Goal: Task Accomplishment & Management: Manage account settings

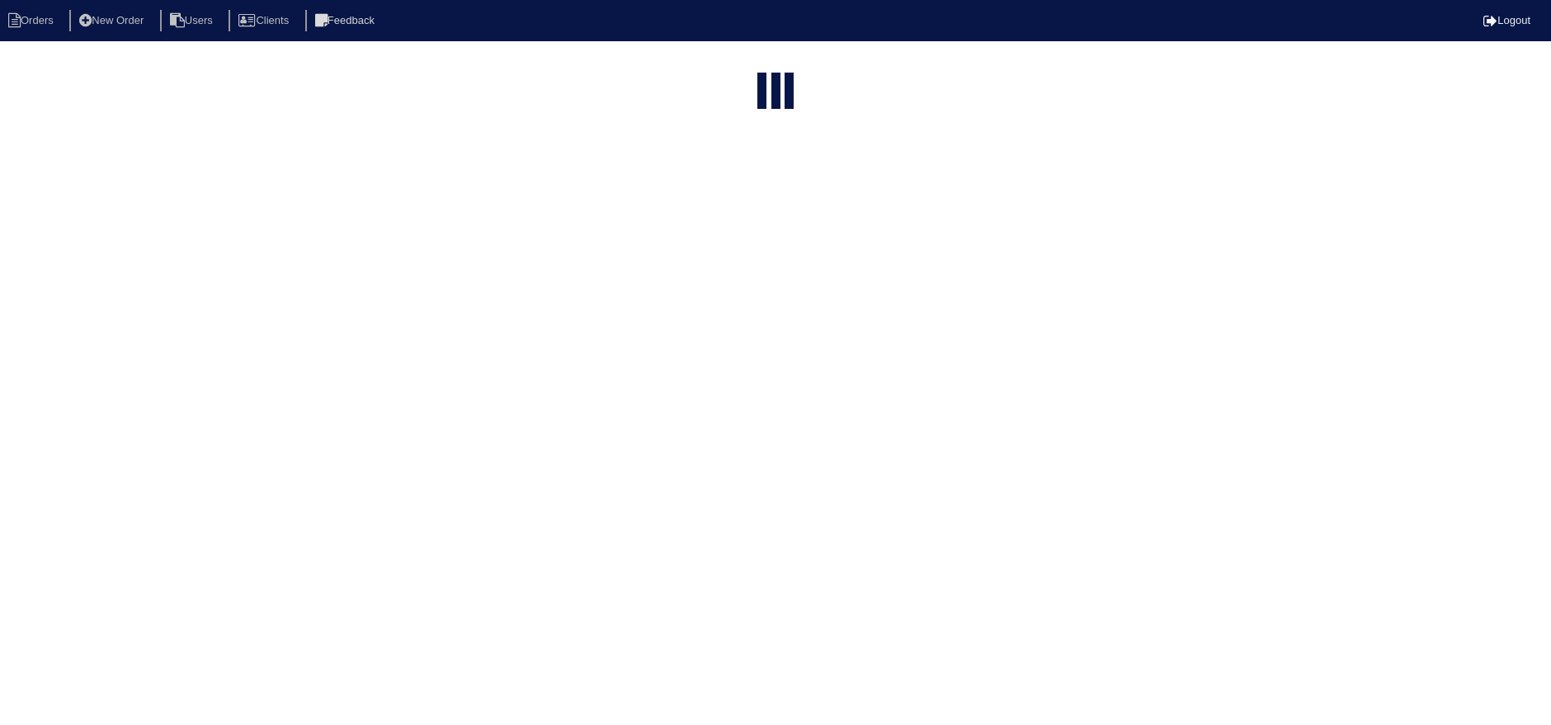
select select "15"
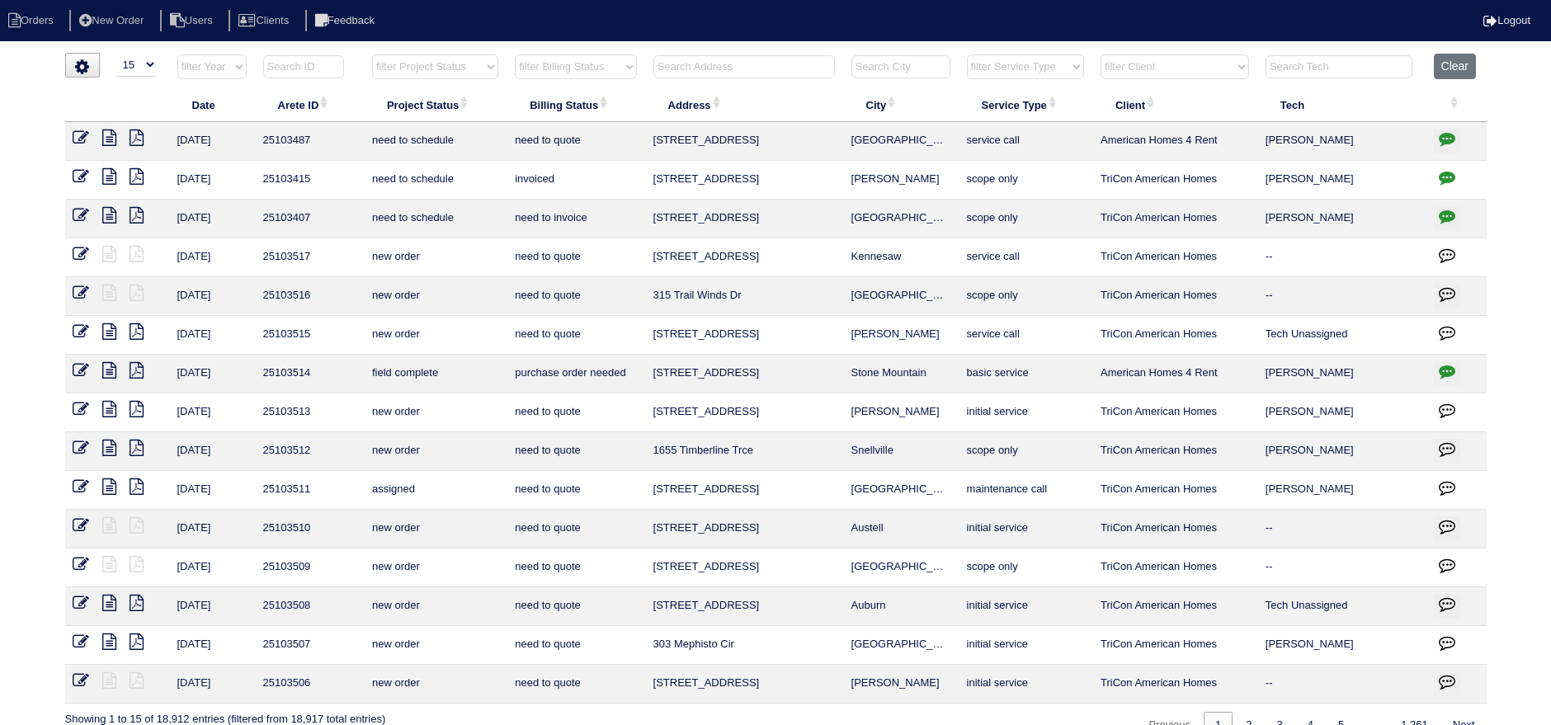
click at [436, 64] on select "filter Project Status -- Any Project Status -- new order assigned in progress f…" at bounding box center [435, 66] width 126 height 25
click at [372, 54] on select "filter Project Status -- Any Project Status -- new order assigned in progress f…" at bounding box center [435, 66] width 126 height 25
select select "assigned"
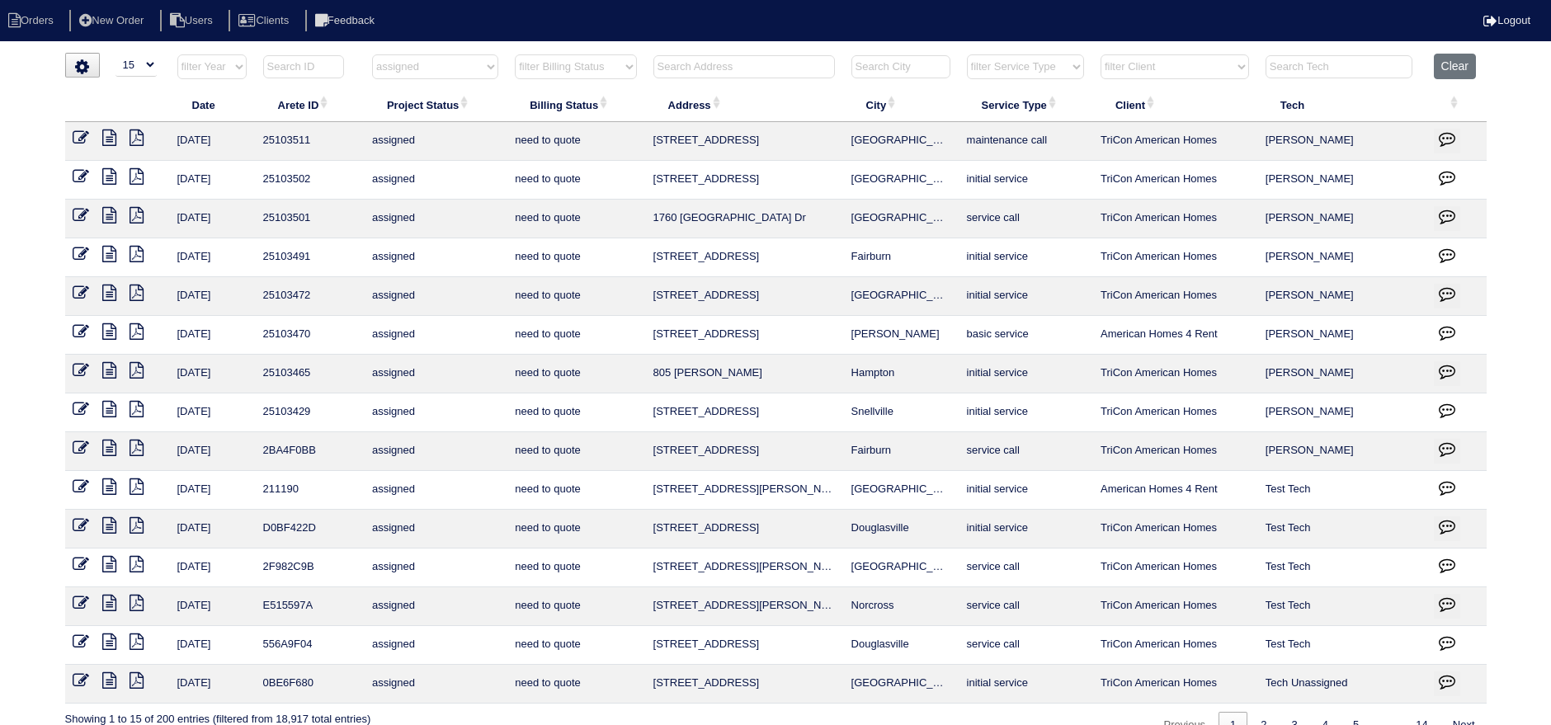
click at [106, 129] on icon at bounding box center [110, 137] width 14 height 16
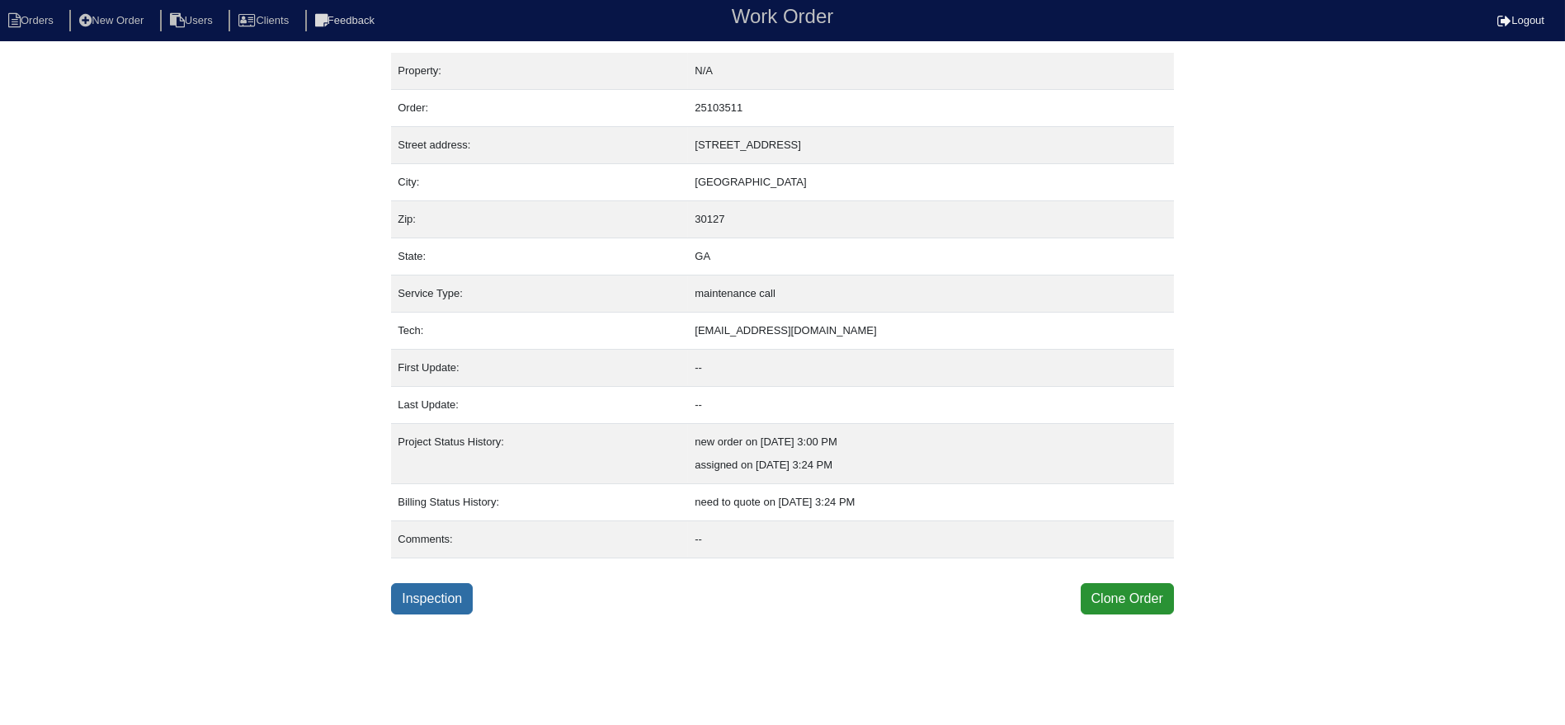
click at [431, 585] on link "Inspection" at bounding box center [432, 598] width 82 height 31
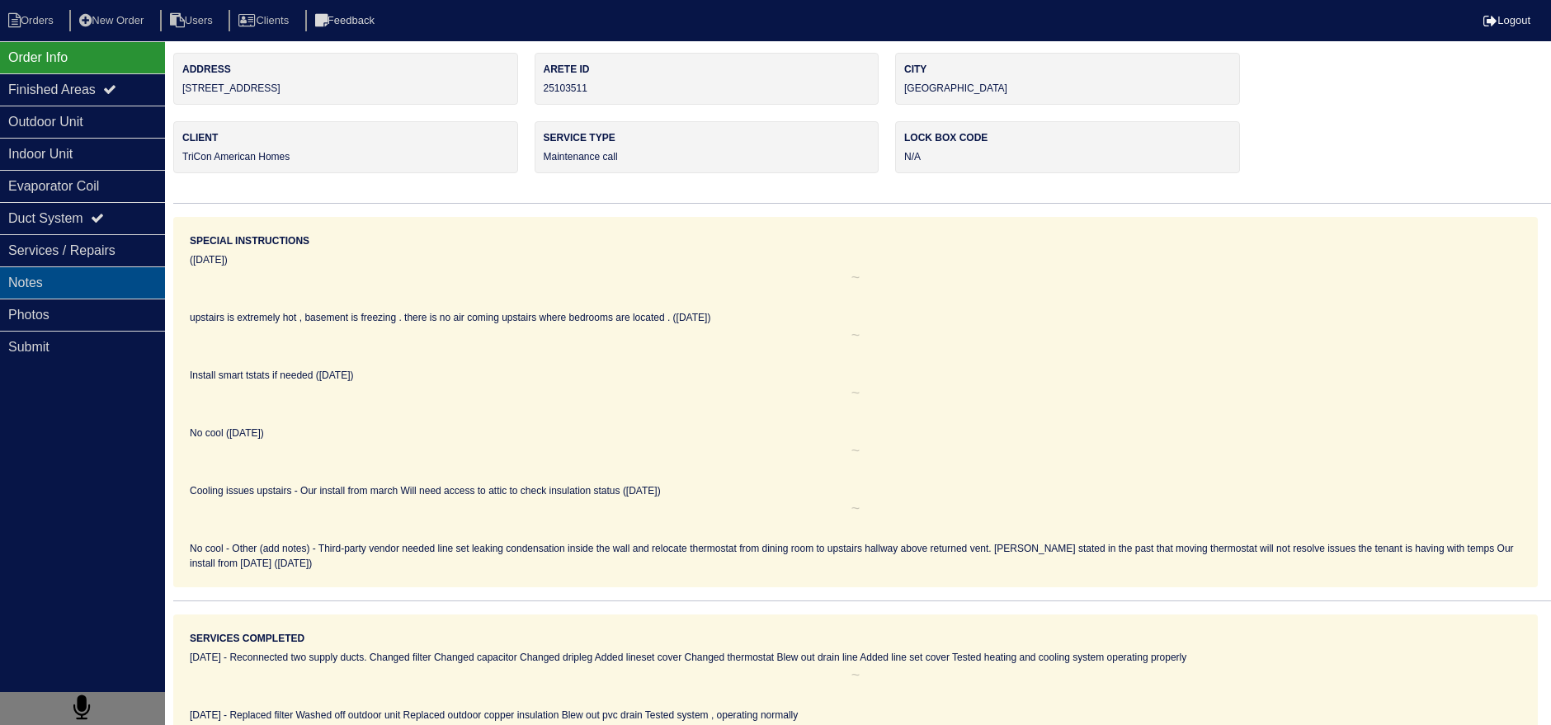
click at [125, 274] on div "Notes" at bounding box center [82, 282] width 165 height 32
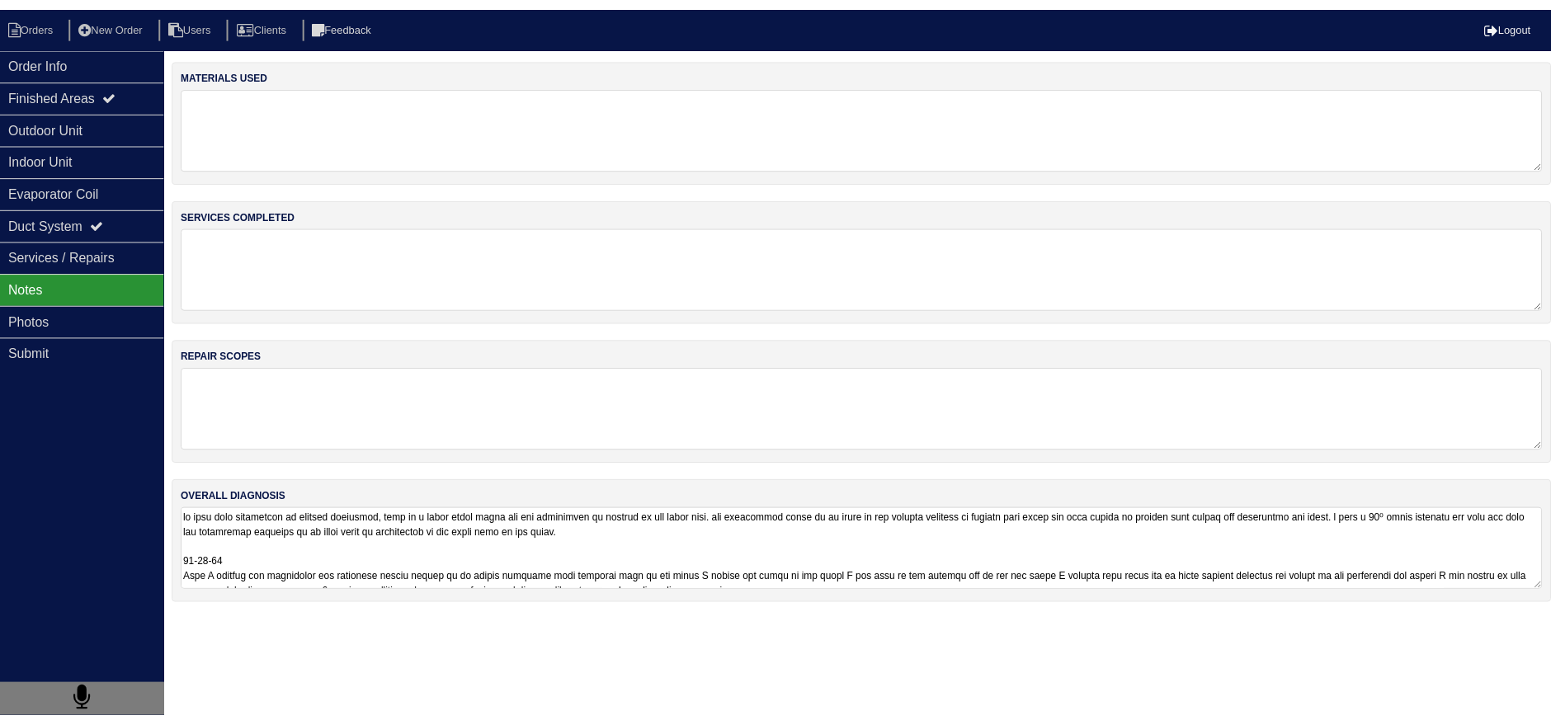
scroll to position [70, 0]
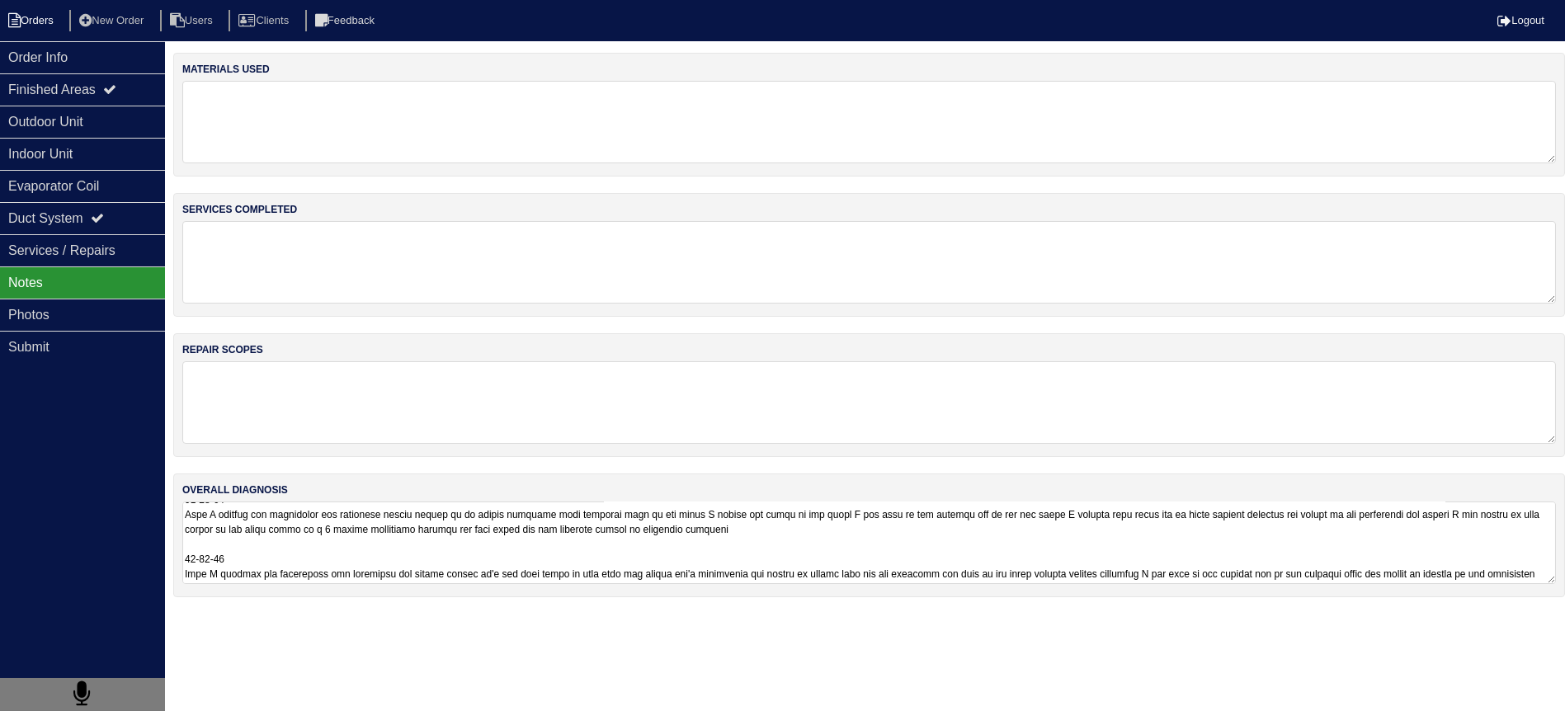
click at [38, 22] on li "Orders" at bounding box center [33, 21] width 67 height 22
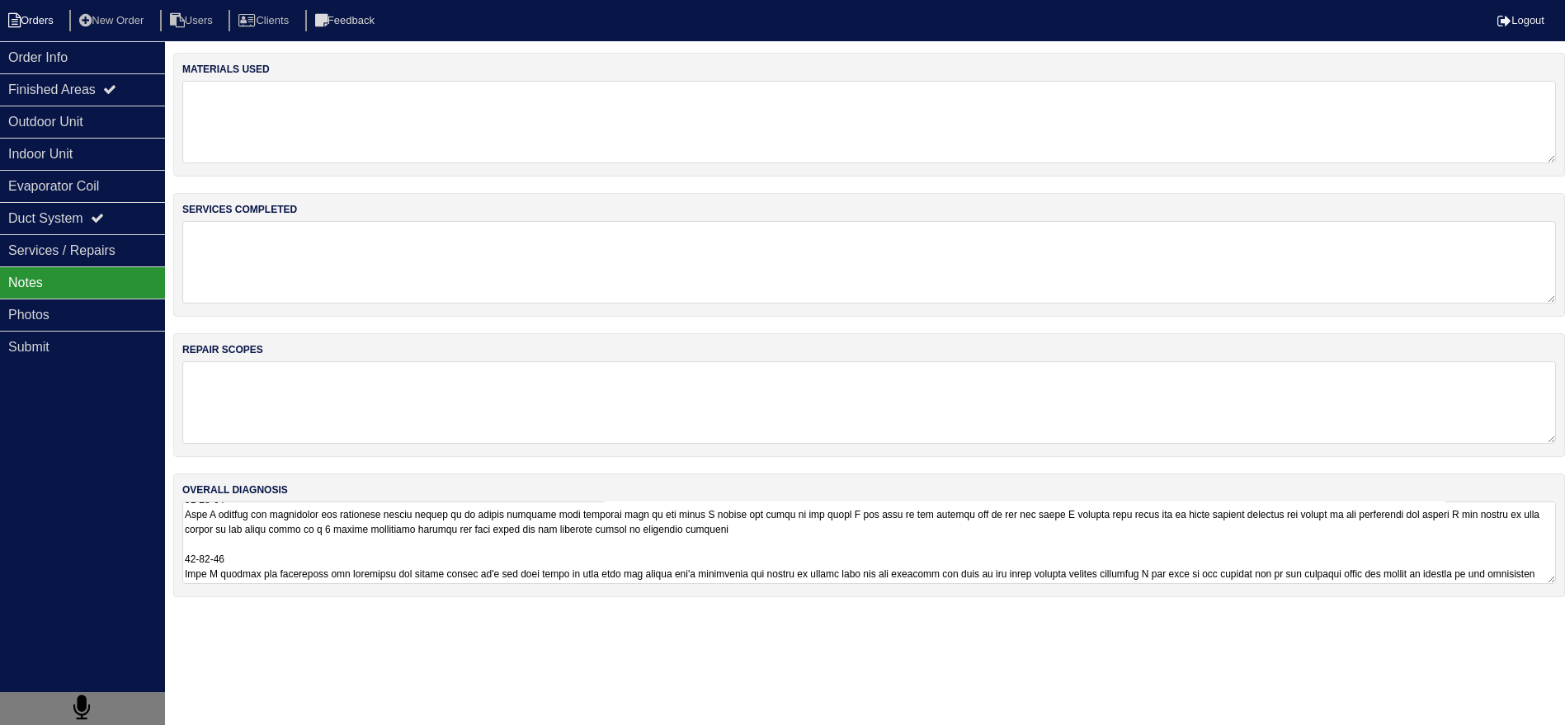
select select "15"
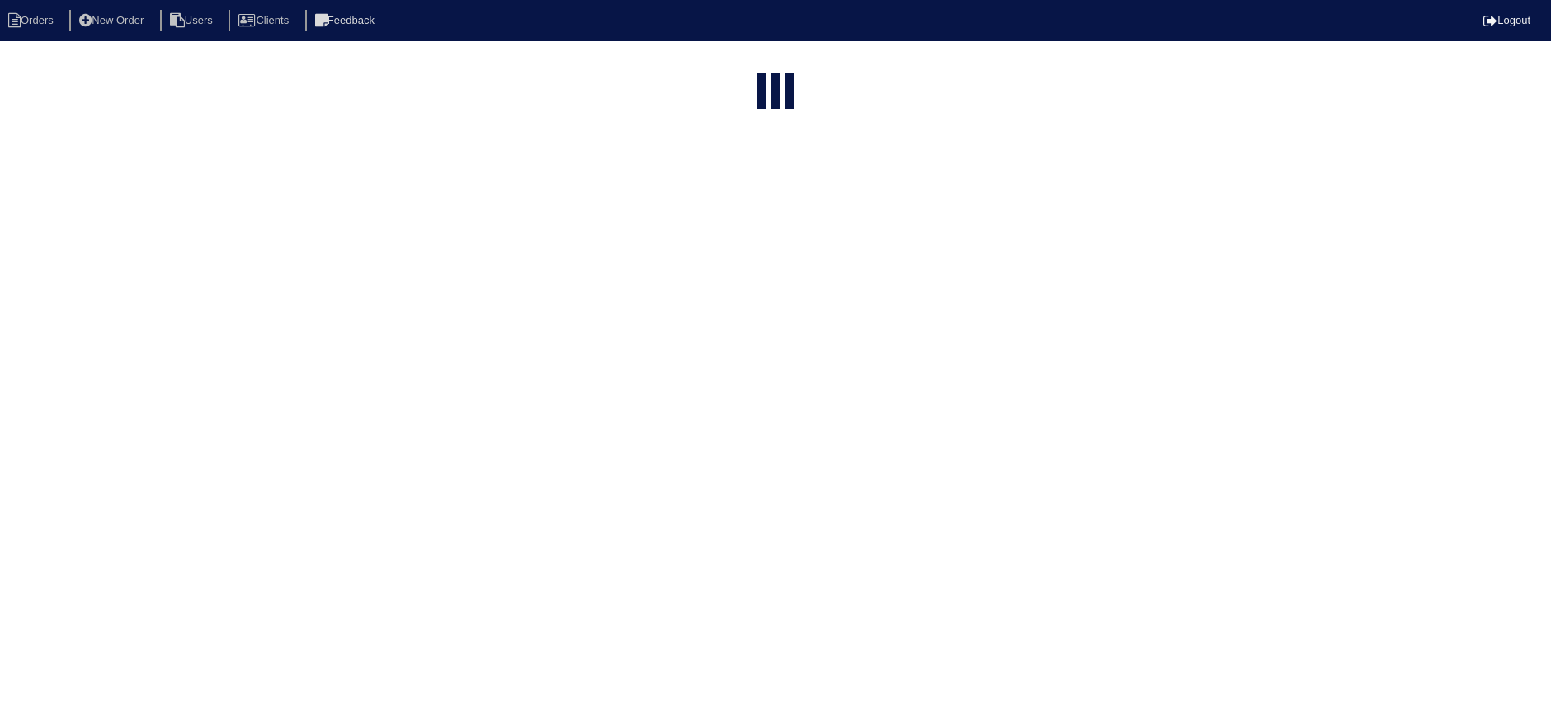
select select "assigned"
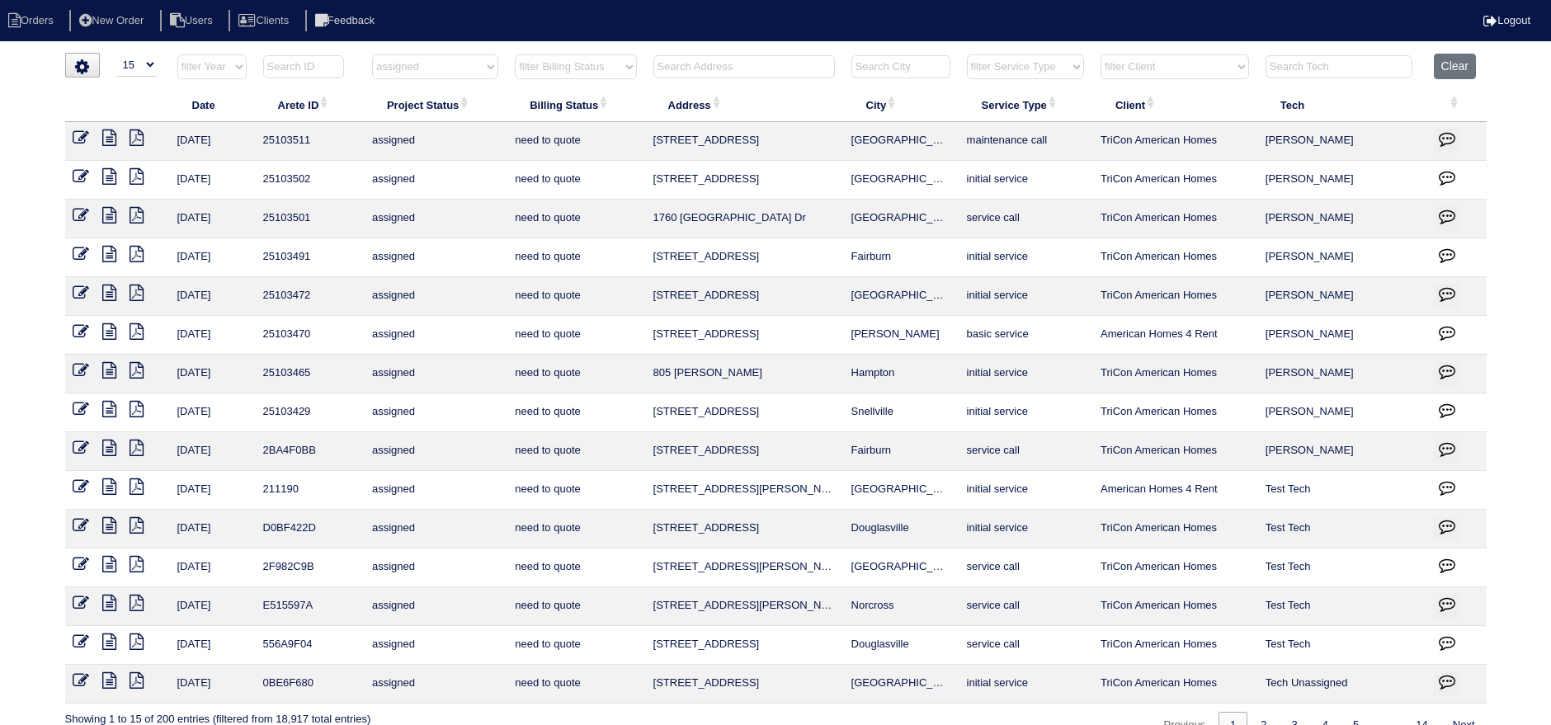
drag, startPoint x: 940, startPoint y: 144, endPoint x: 633, endPoint y: 140, distance: 306.8
click at [633, 140] on tr "9/23/25 25103511 assigned need to quote 5348 Muirwood Pl Powder Springs mainten…" at bounding box center [775, 141] width 1421 height 39
copy tr "5348 Muirwood Pl Powder Springs"
click at [111, 219] on icon at bounding box center [110, 215] width 14 height 16
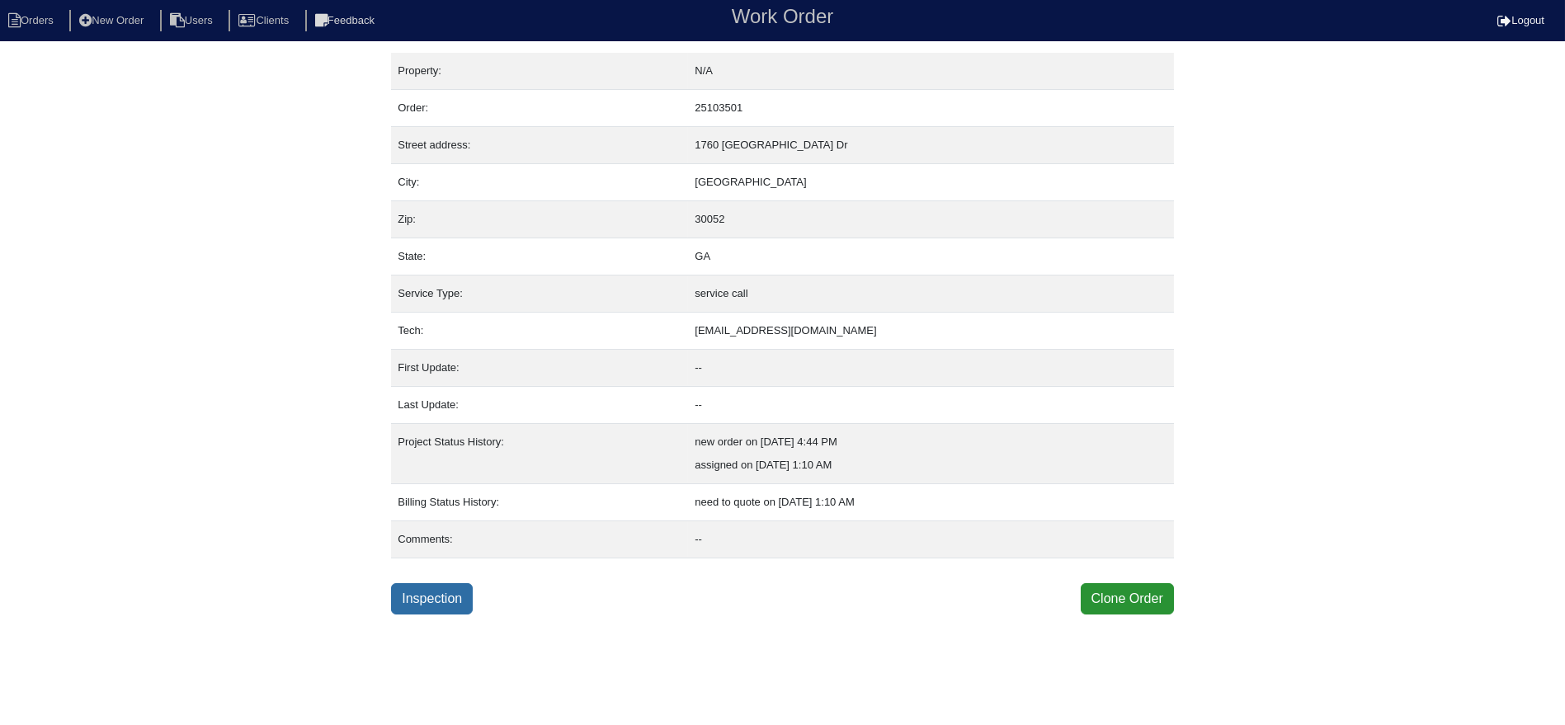
drag, startPoint x: 0, startPoint y: 0, endPoint x: 405, endPoint y: 597, distance: 721.5
click at [405, 597] on div "Property: N/A Order: 25103501 Street address: [STREET_ADDRESS] City: [GEOGRAPHI…" at bounding box center [782, 334] width 1565 height 562
click at [405, 597] on link "Inspection" at bounding box center [432, 598] width 82 height 31
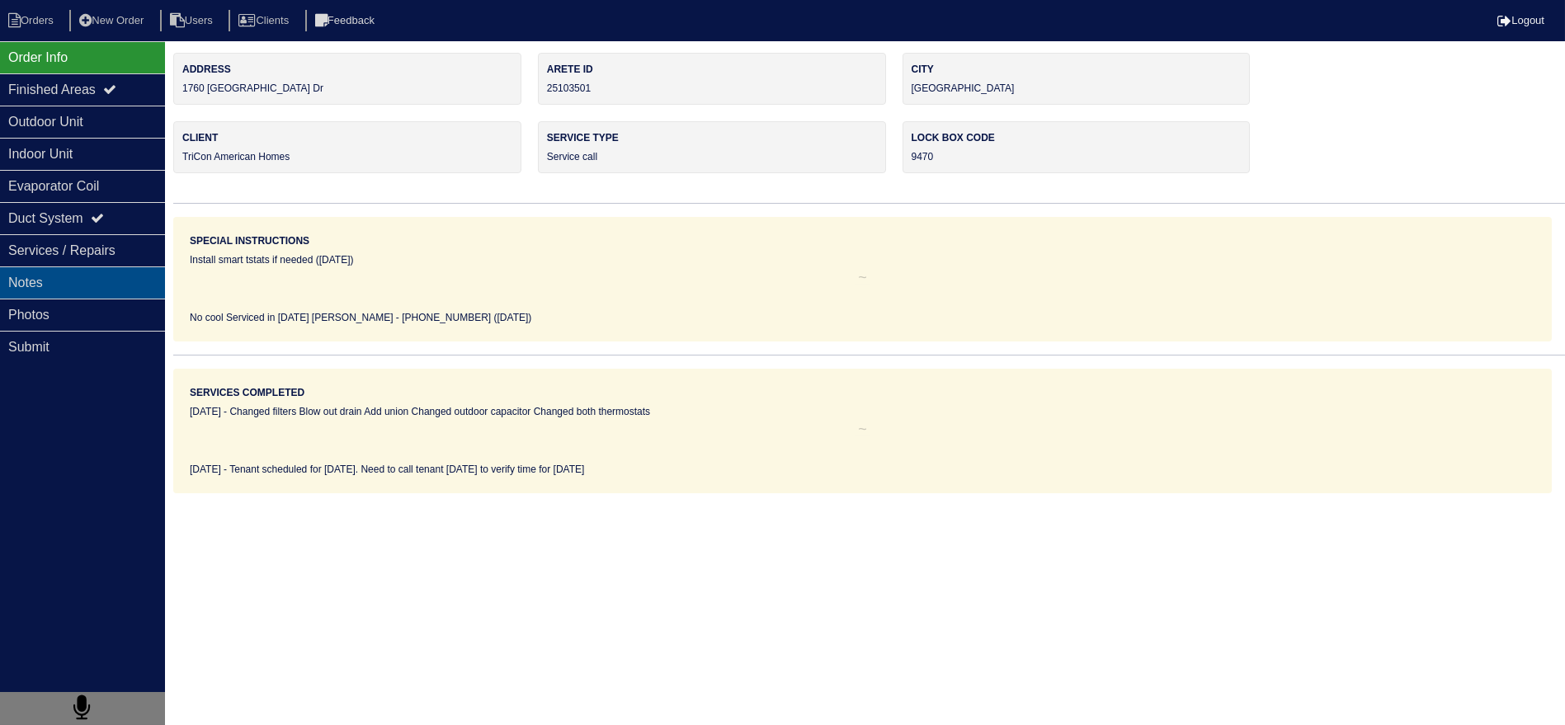
click at [139, 285] on div "Notes" at bounding box center [82, 282] width 165 height 32
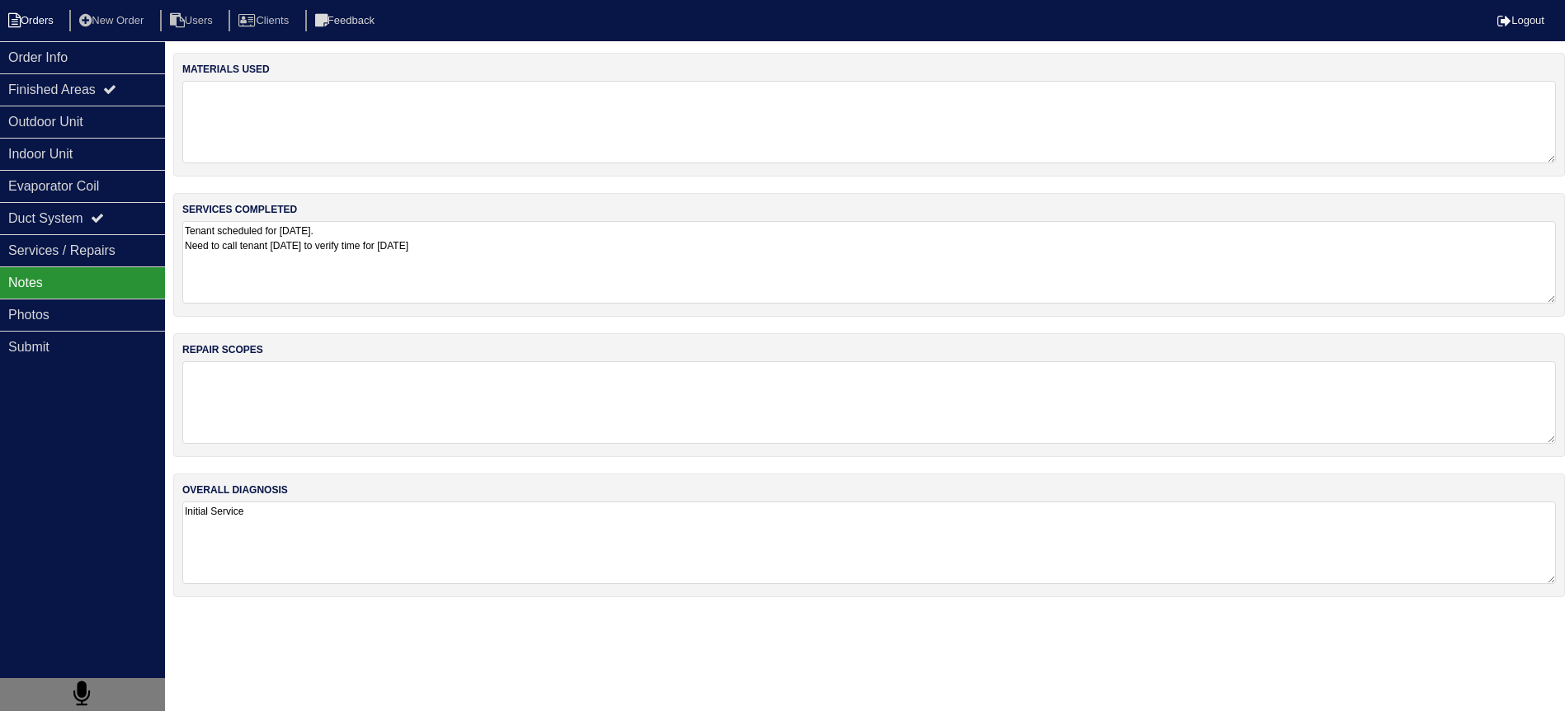
click at [50, 22] on li "Orders" at bounding box center [33, 21] width 67 height 22
select select "15"
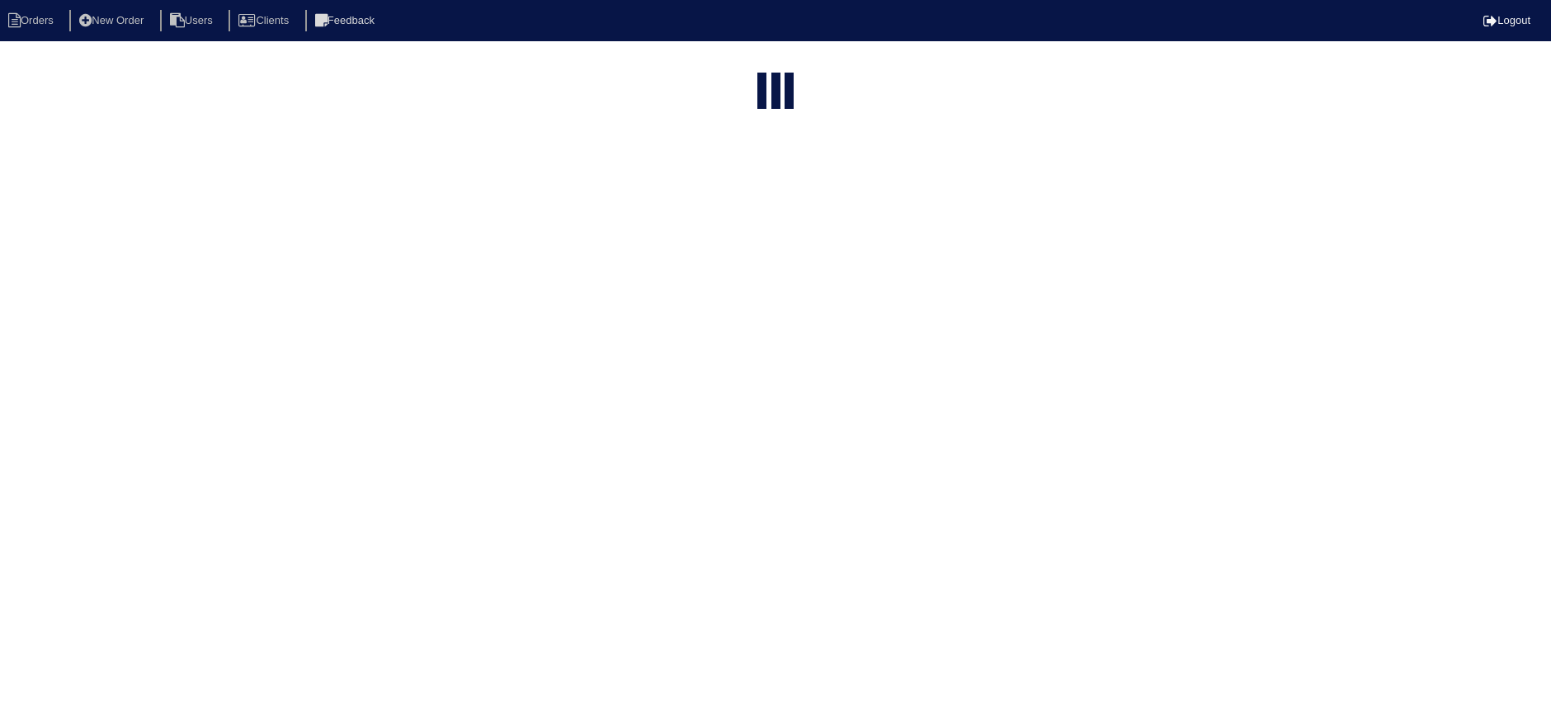
select select "assigned"
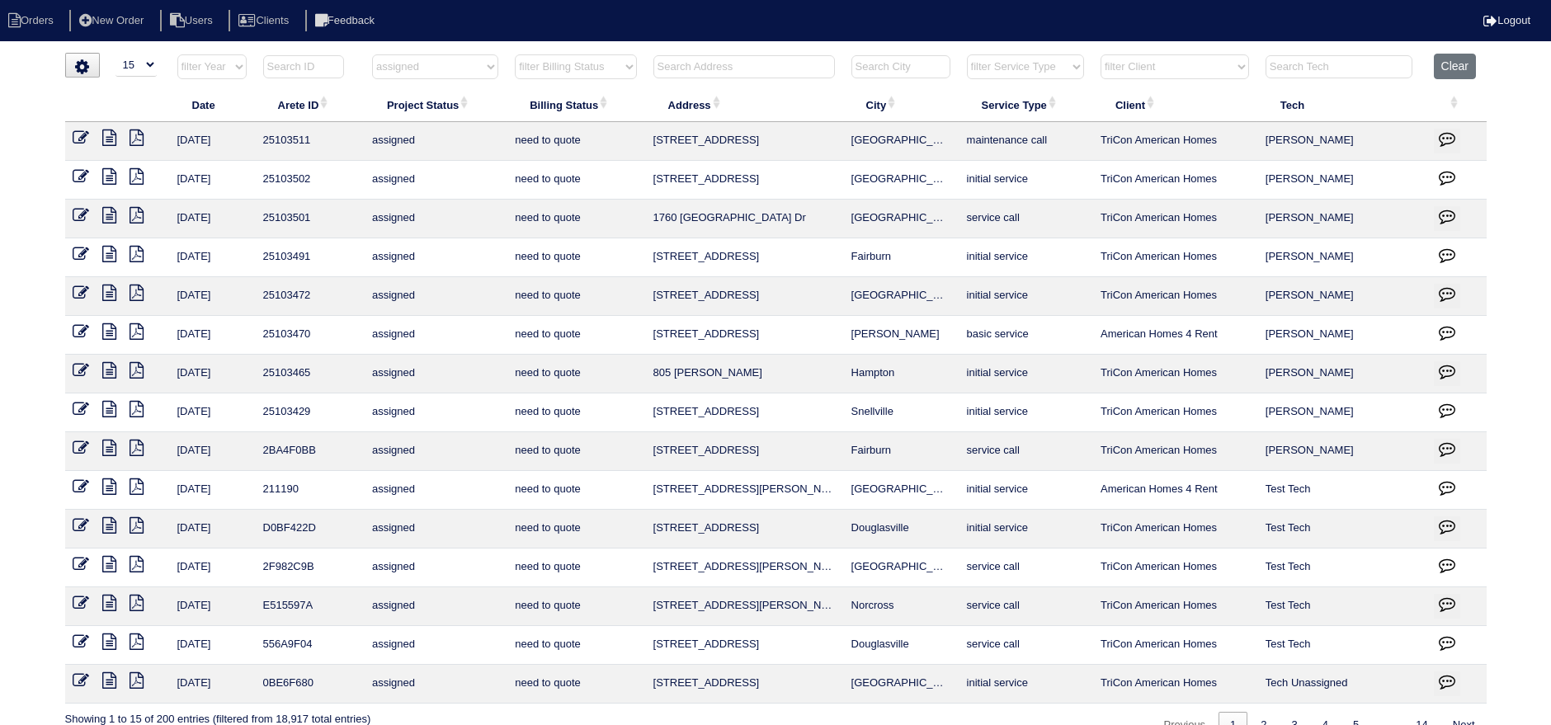
drag, startPoint x: 927, startPoint y: 294, endPoint x: 643, endPoint y: 300, distance: 283.8
click at [643, 300] on tr "9/22/25 25103472 assigned need to quote 3392 Summit Creek Ln Loganville initial…" at bounding box center [775, 296] width 1421 height 39
drag, startPoint x: 935, startPoint y: 214, endPoint x: 632, endPoint y: 223, distance: 303.6
click at [632, 223] on tr "9/23/25 25103501 assigned need to quote 1760 Long Acre Dr Loganville service ca…" at bounding box center [775, 219] width 1421 height 39
click at [632, 223] on td "need to quote" at bounding box center [575, 219] width 138 height 39
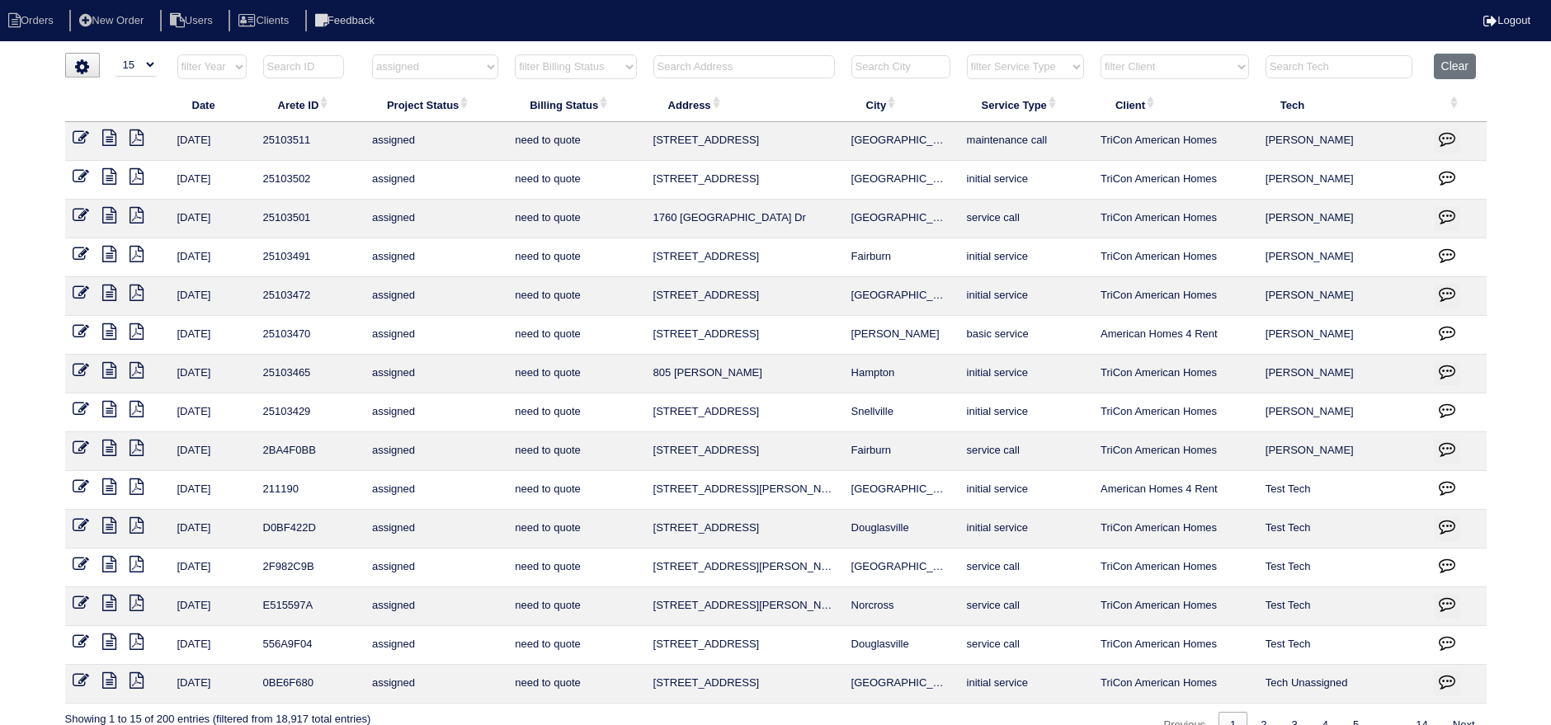
drag, startPoint x: 928, startPoint y: 209, endPoint x: 645, endPoint y: 213, distance: 282.9
click at [645, 213] on tr "9/23/25 25103501 assigned need to quote 1760 Long Acre Dr Loganville service ca…" at bounding box center [775, 219] width 1421 height 39
copy tr "1760 Long Acre Dr Loganville"
click at [106, 371] on icon at bounding box center [110, 370] width 14 height 16
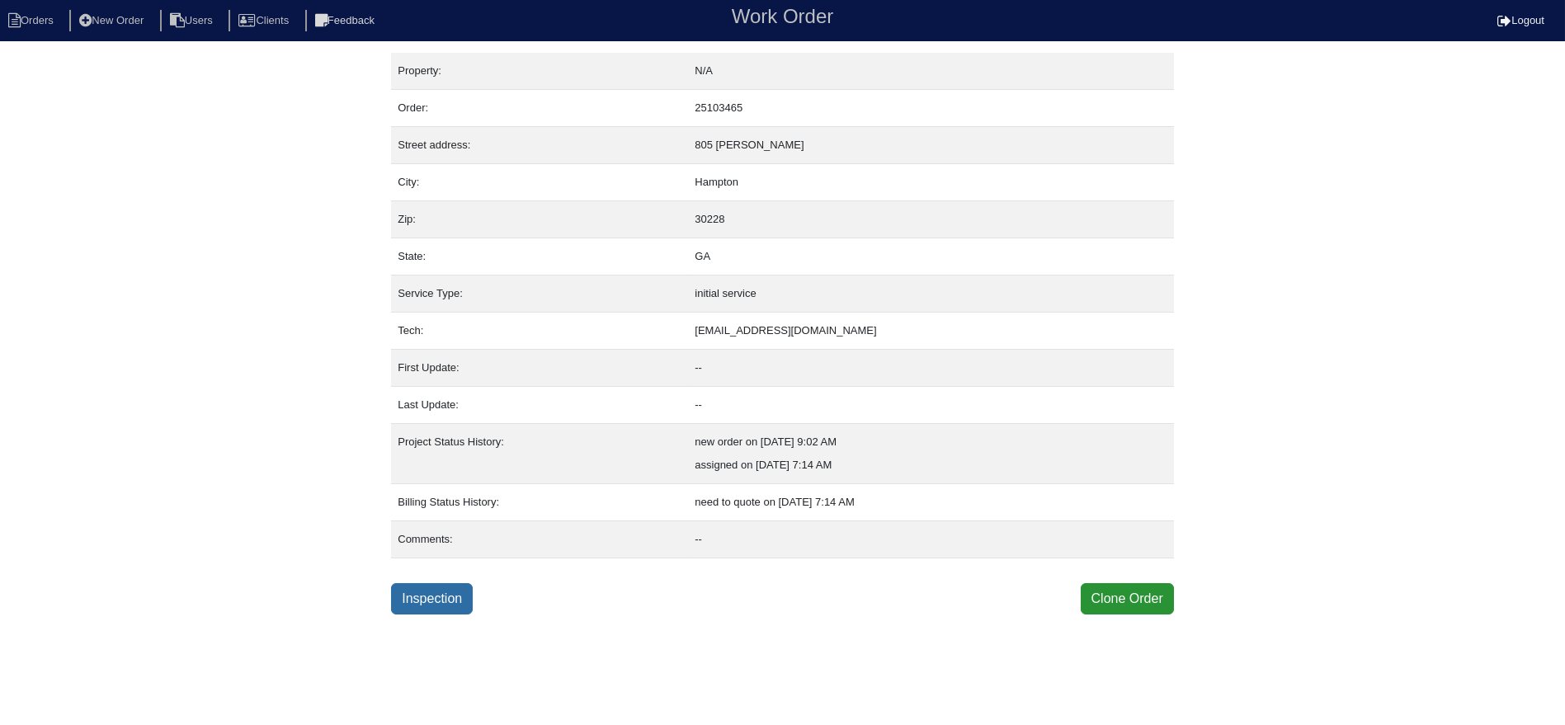
click at [407, 607] on link "Inspection" at bounding box center [432, 598] width 82 height 31
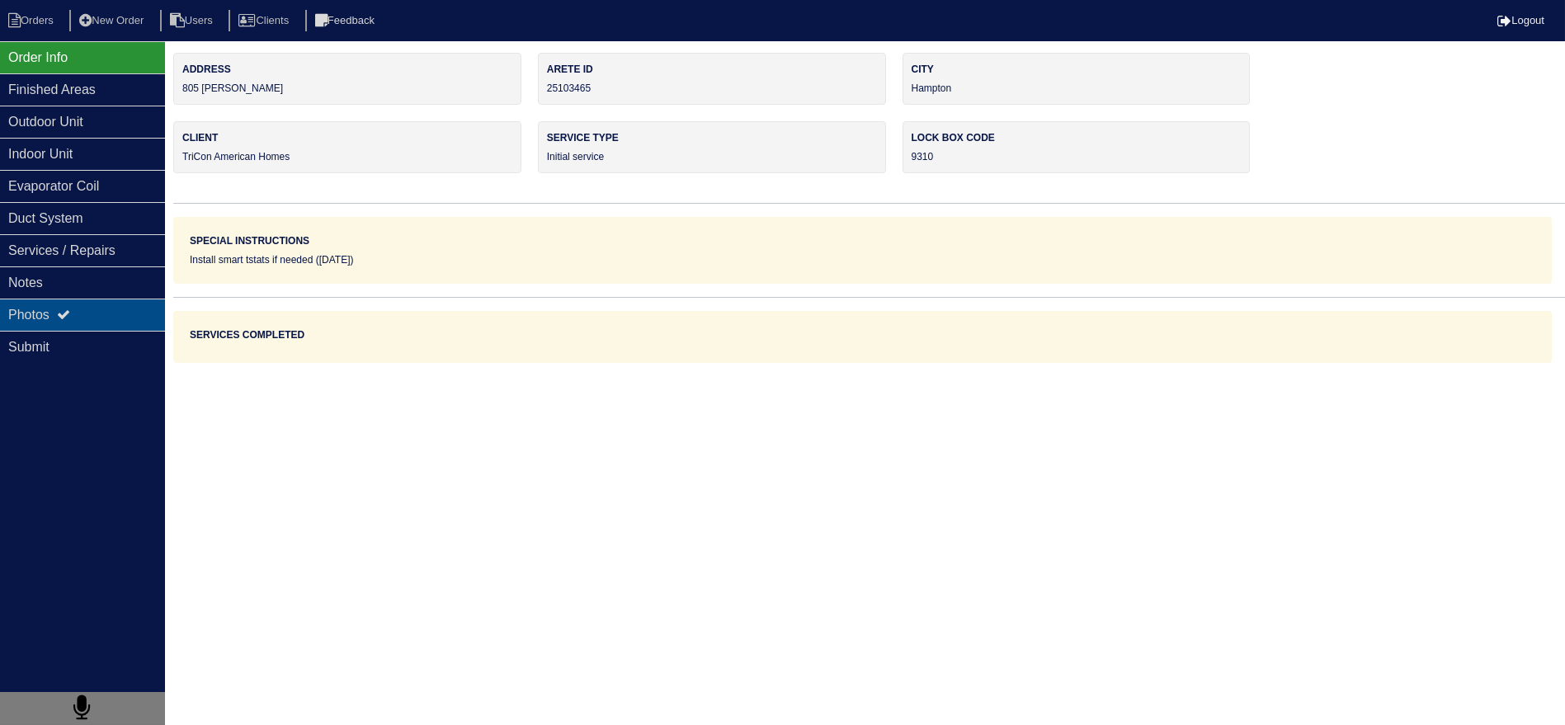
click at [103, 317] on div "Photos" at bounding box center [82, 315] width 165 height 32
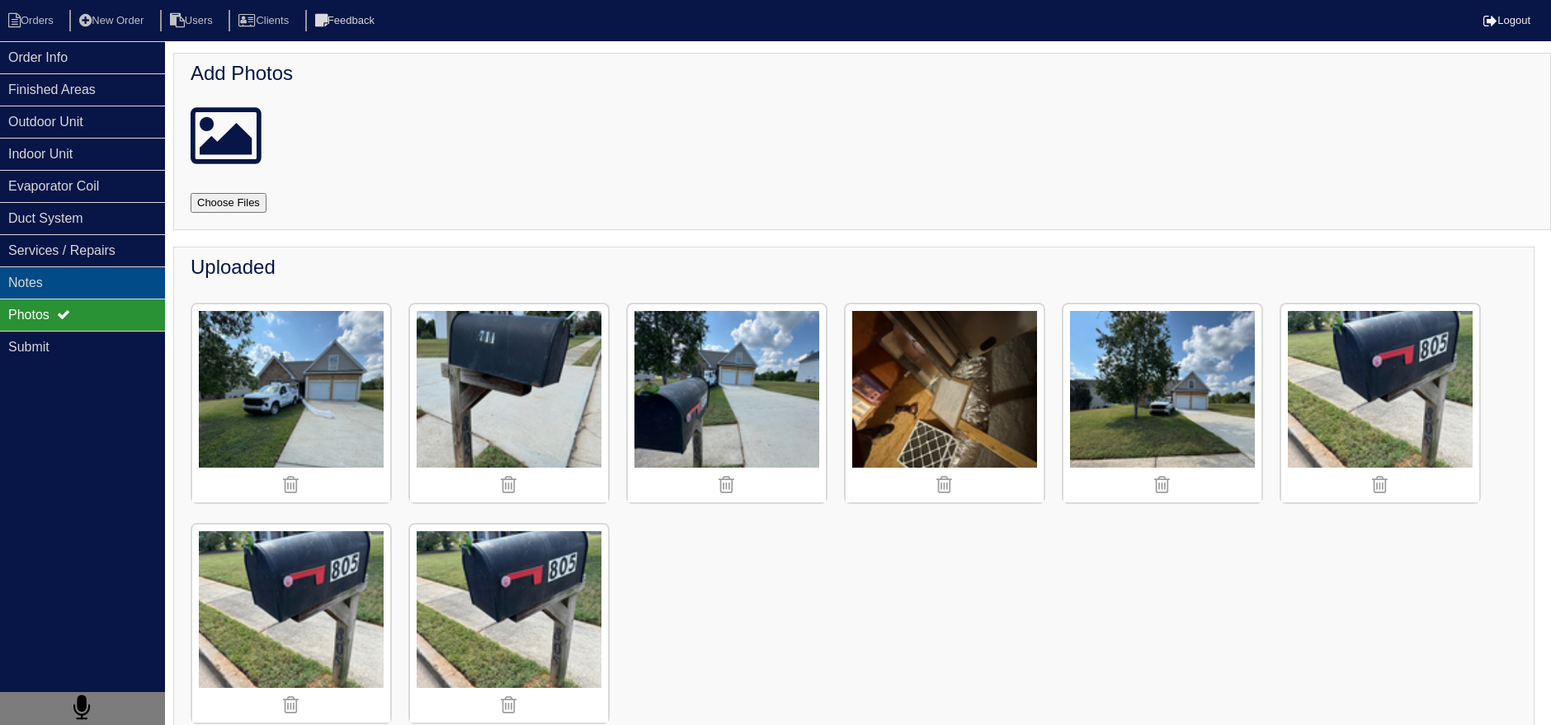
click at [99, 270] on div "Notes" at bounding box center [82, 282] width 165 height 32
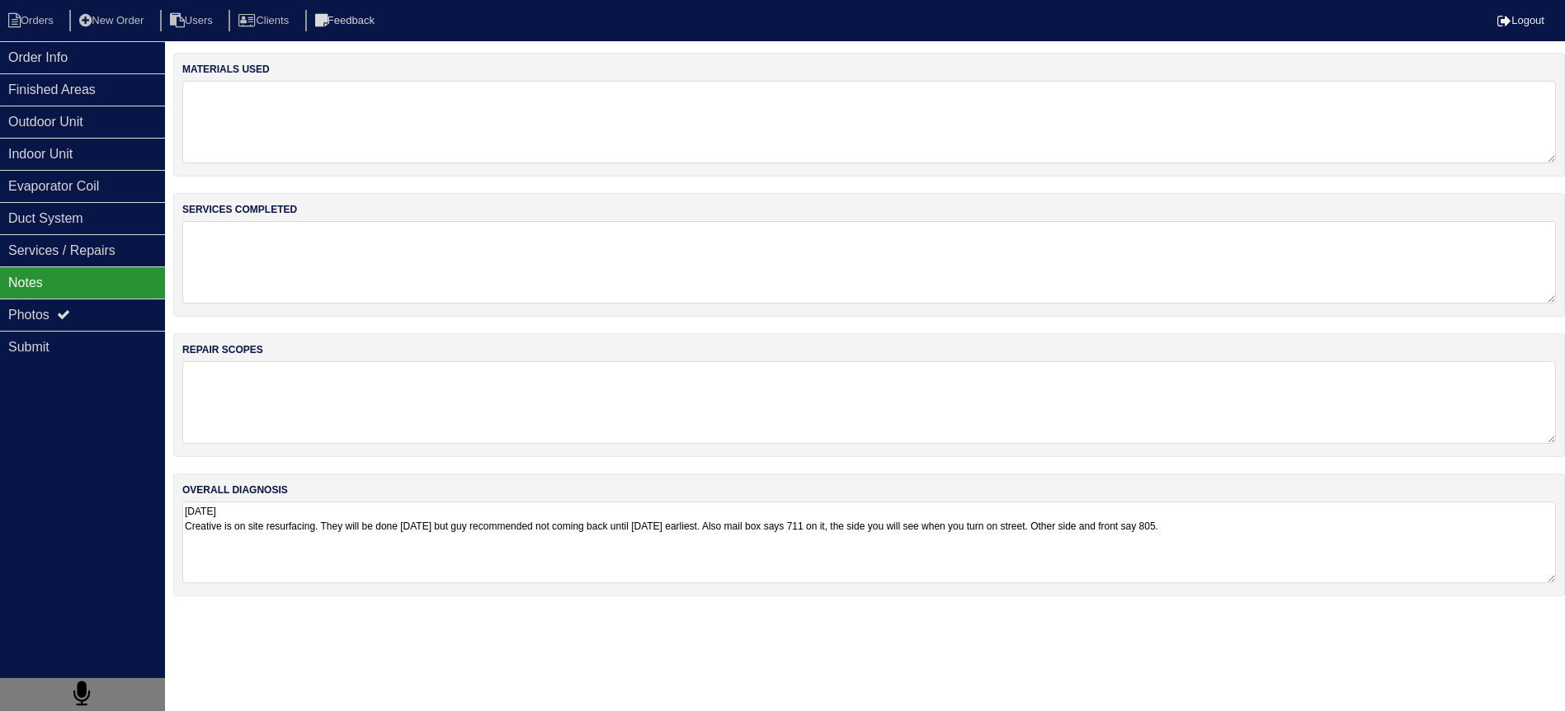
click at [370, 548] on textarea "9.22.25 Creative is on site resurfacing. They will be done today but guy recomm…" at bounding box center [868, 542] width 1373 height 82
click at [125, 68] on div "Order Info" at bounding box center [82, 57] width 165 height 32
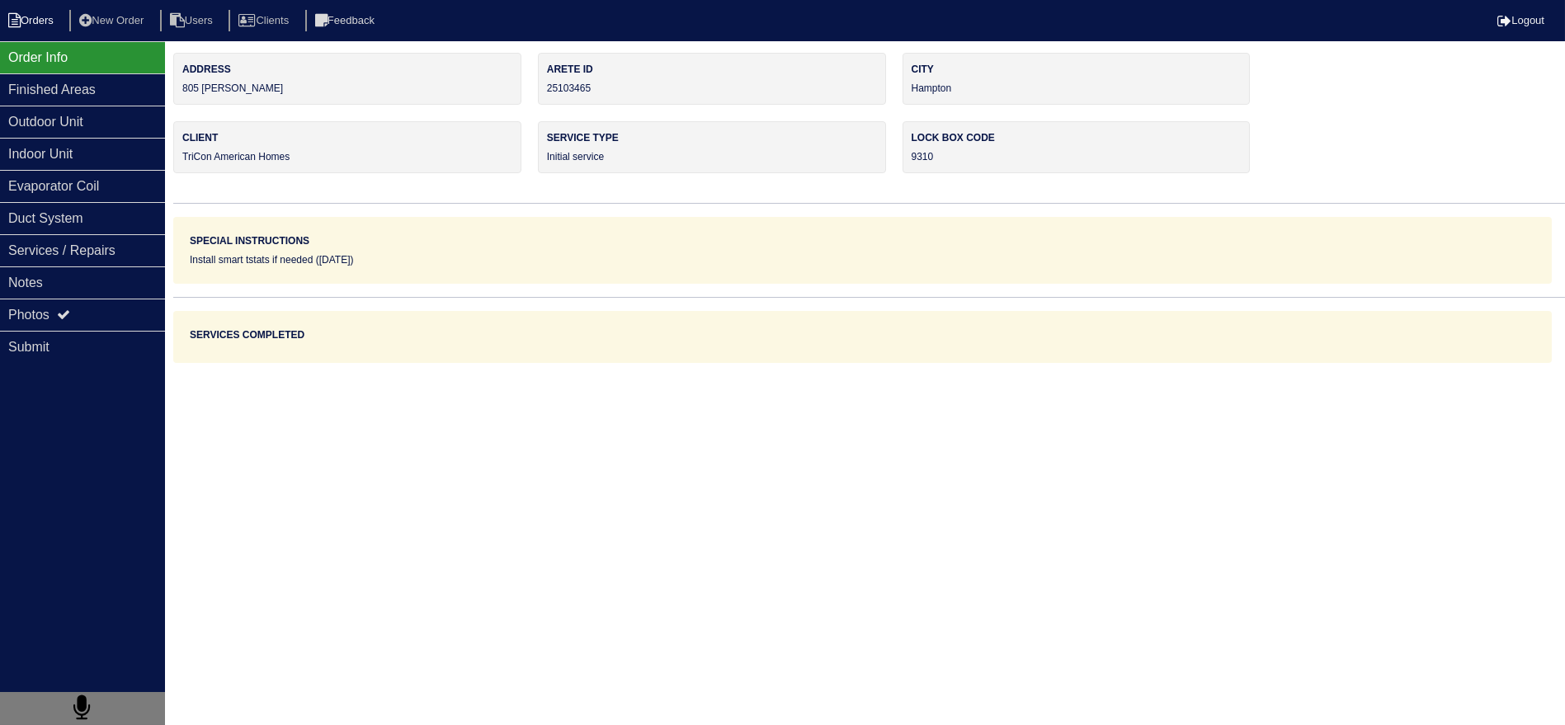
click at [54, 24] on li "Orders" at bounding box center [33, 21] width 67 height 22
select select "15"
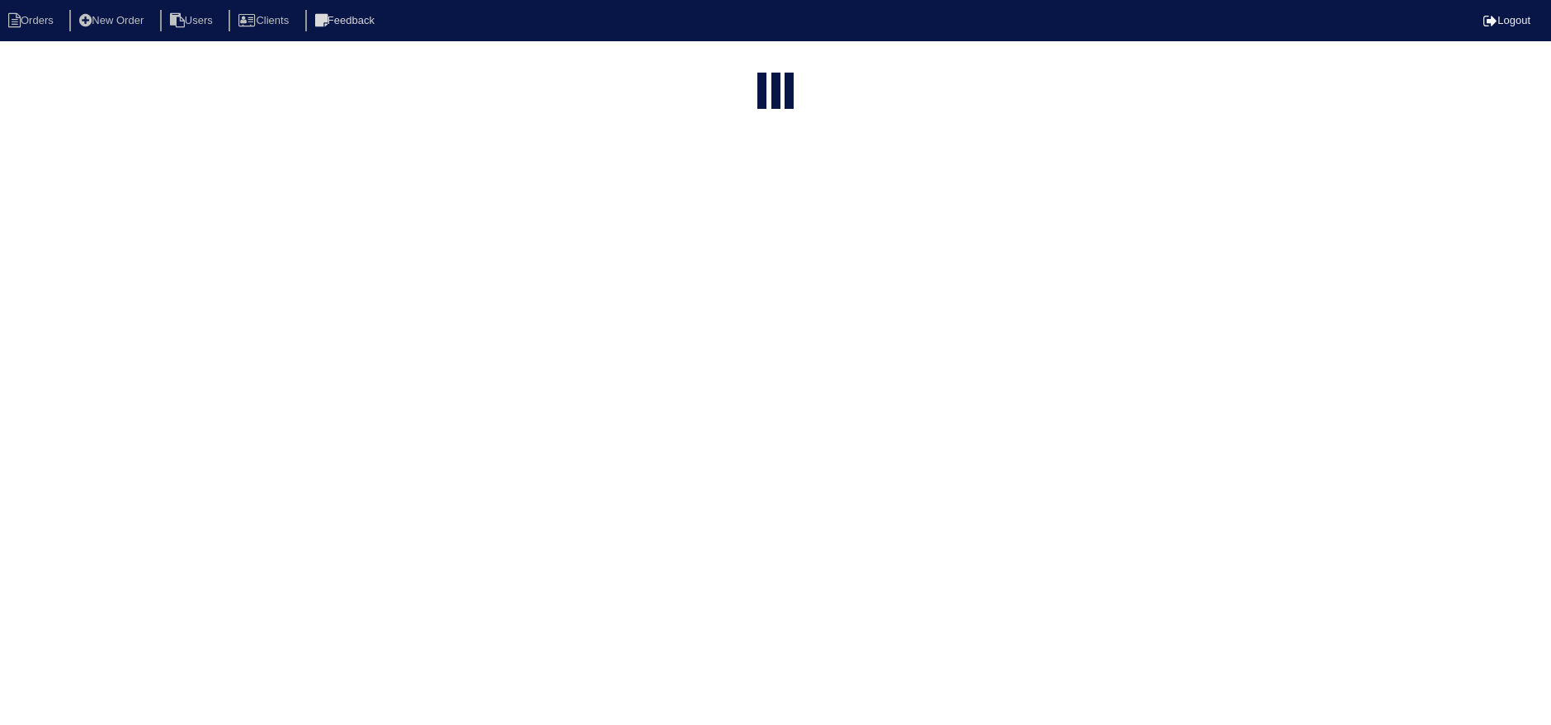
select select "assigned"
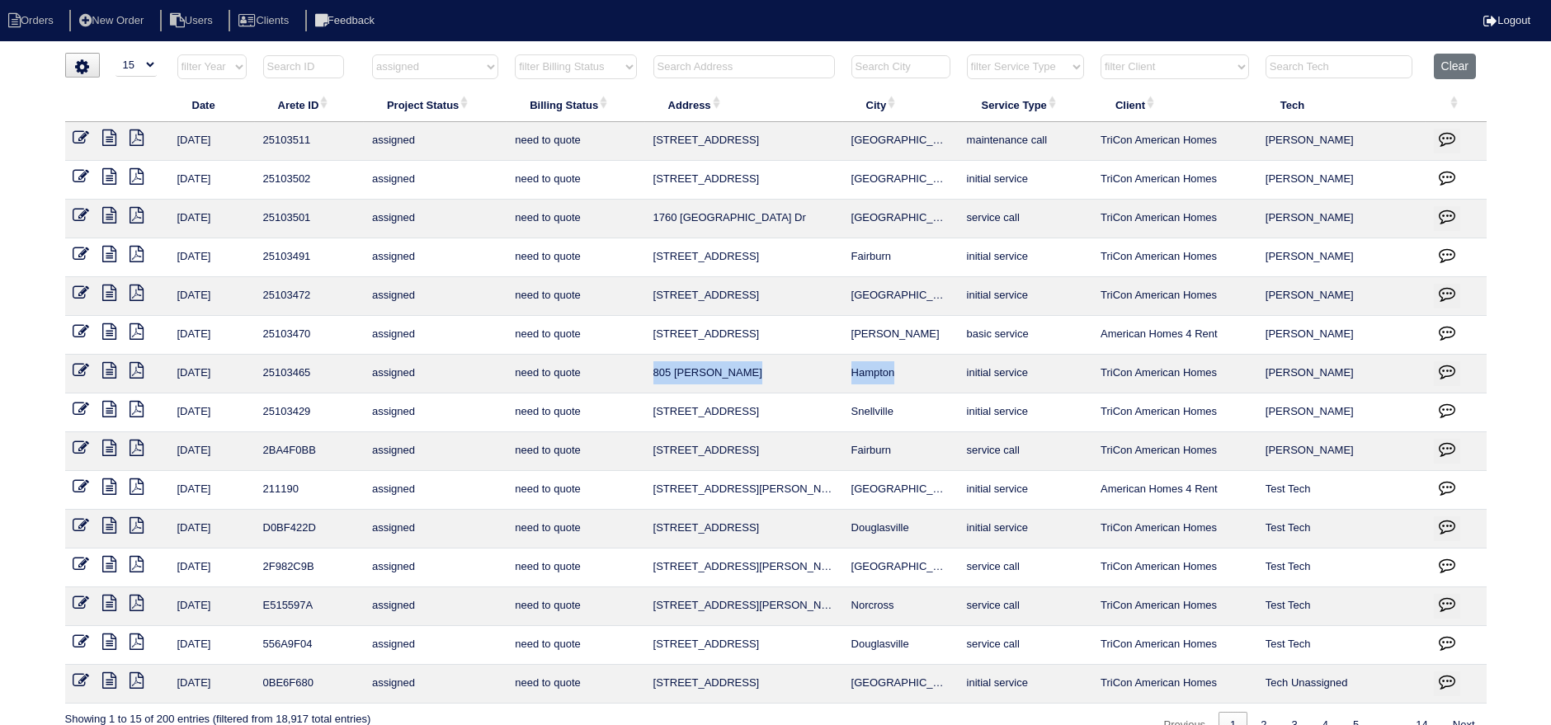
drag, startPoint x: 914, startPoint y: 370, endPoint x: 655, endPoint y: 374, distance: 259.0
click at [655, 374] on tr "9/22/25 25103465 assigned need to quote 805 Marcus Ln Hampton initial service T…" at bounding box center [775, 374] width 1421 height 39
copy tr "805 Marcus Ln Hampton"
click at [111, 401] on icon at bounding box center [110, 409] width 14 height 16
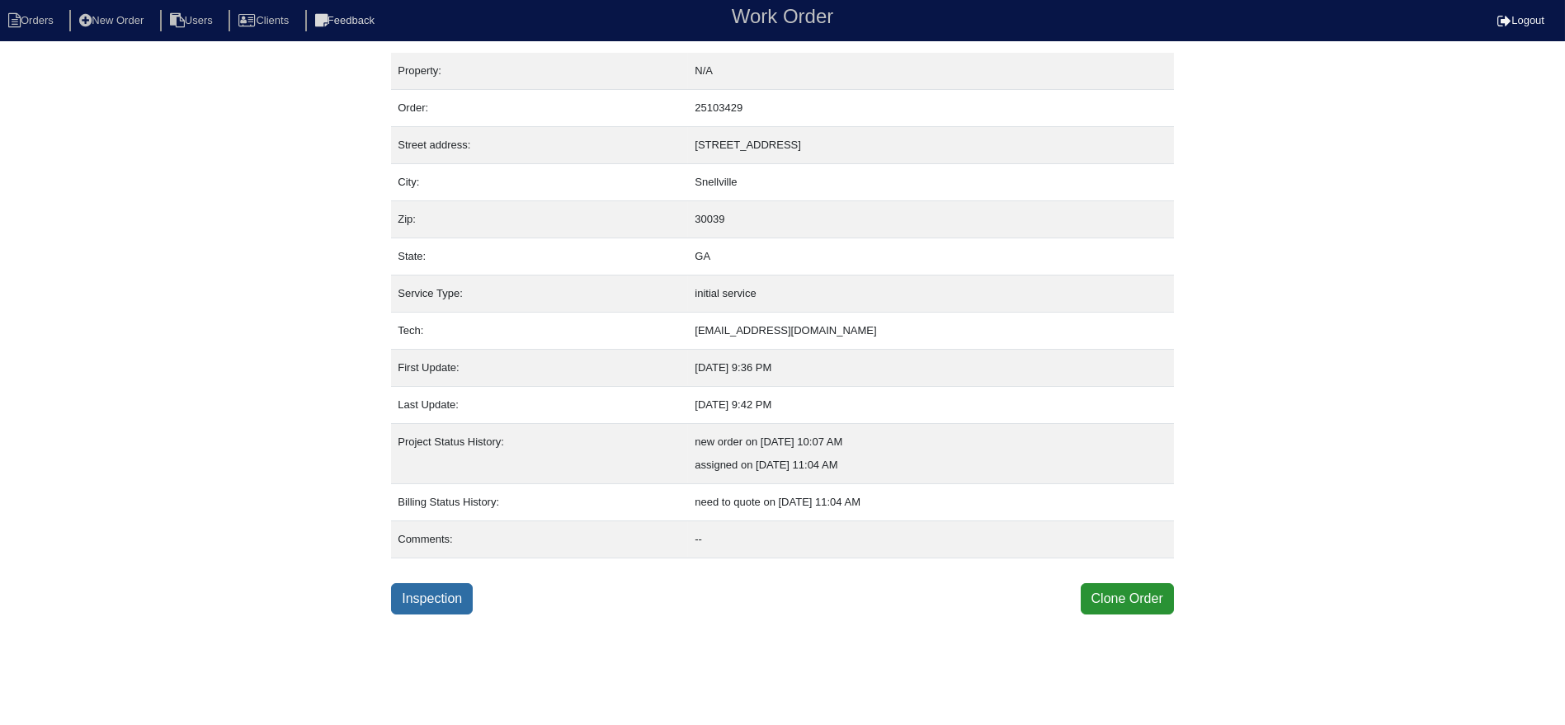
click at [452, 605] on link "Inspection" at bounding box center [432, 598] width 82 height 31
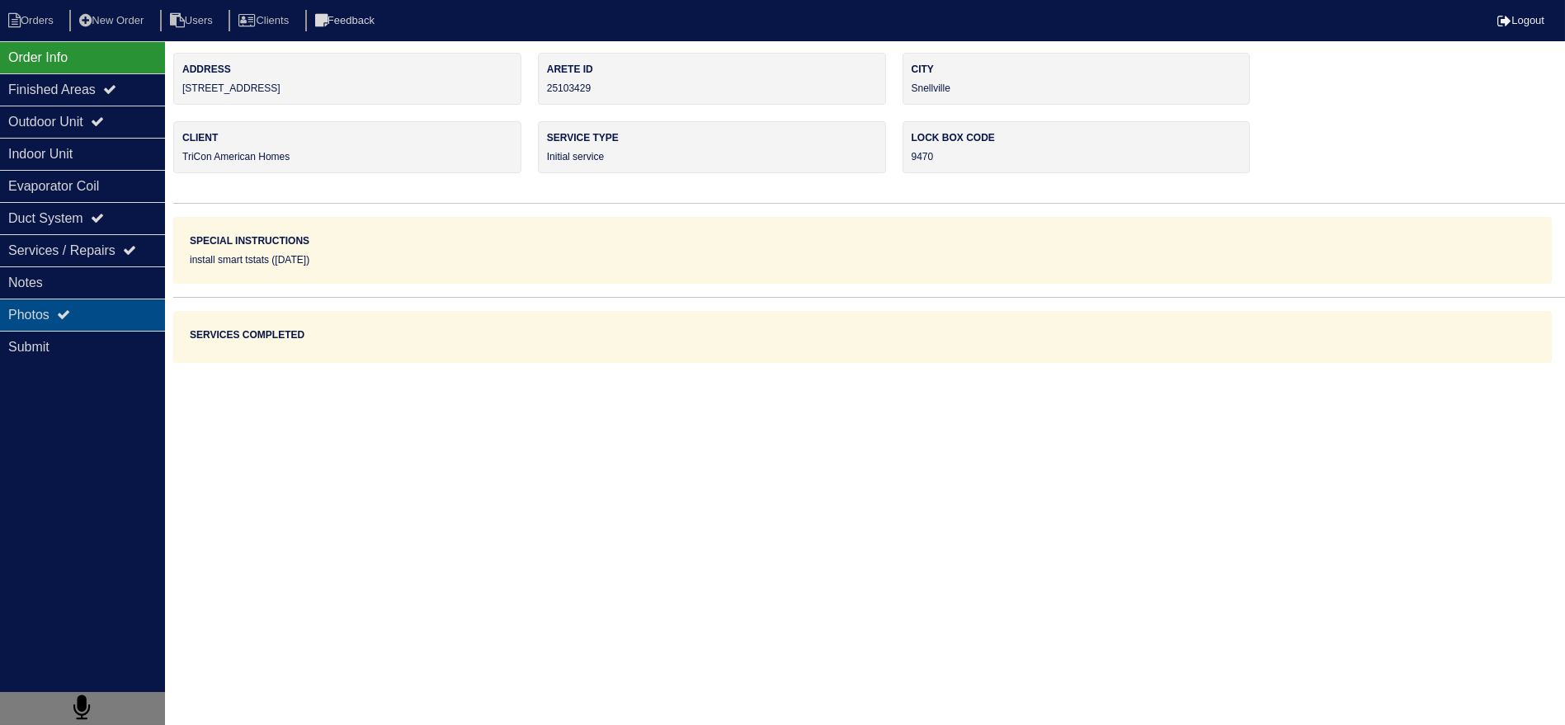
click at [115, 314] on div "Photos" at bounding box center [82, 315] width 165 height 32
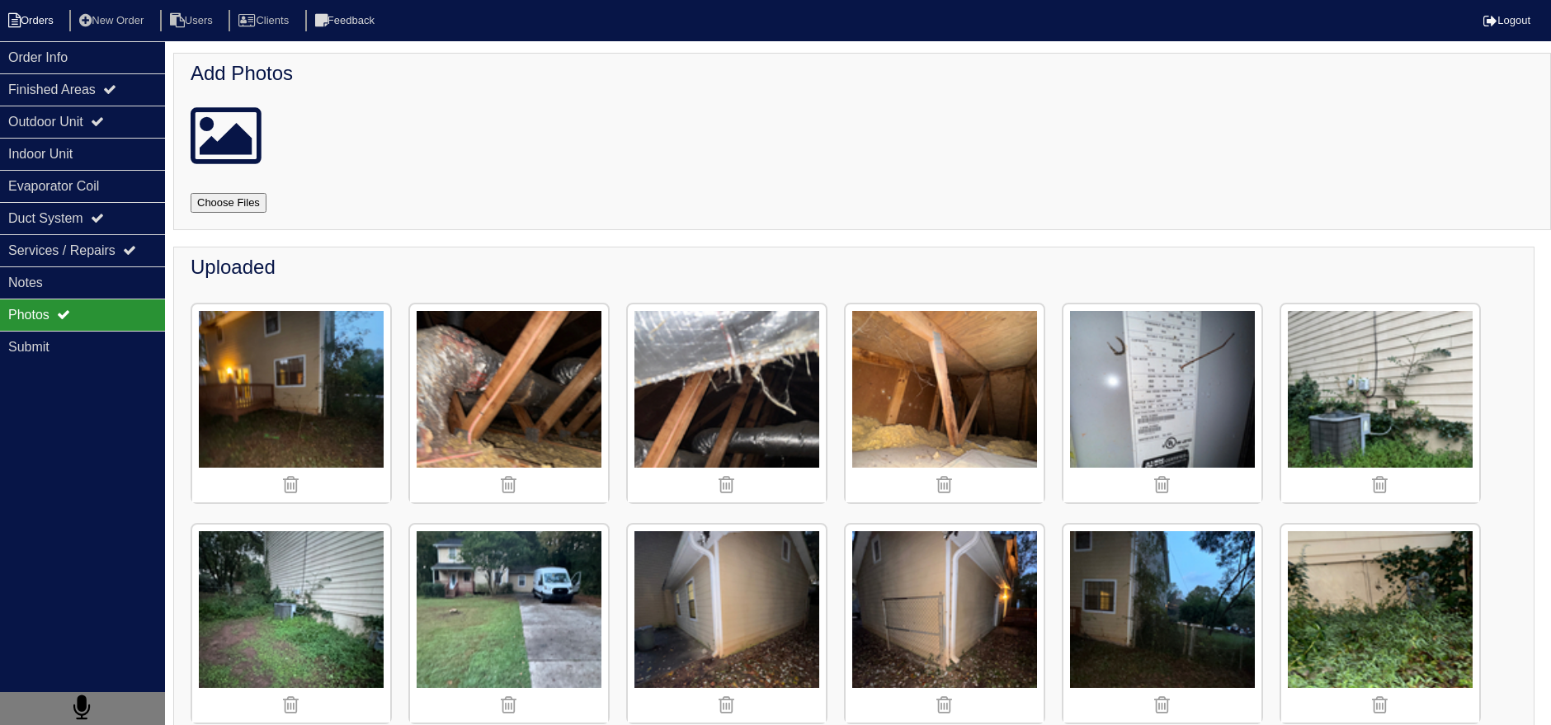
drag, startPoint x: 27, startPoint y: 35, endPoint x: 35, endPoint y: 27, distance: 11.1
click at [35, 27] on nav "Orders New Order Users Clients Feedback Logout" at bounding box center [775, 20] width 1551 height 41
click at [35, 27] on li "Orders" at bounding box center [33, 21] width 67 height 22
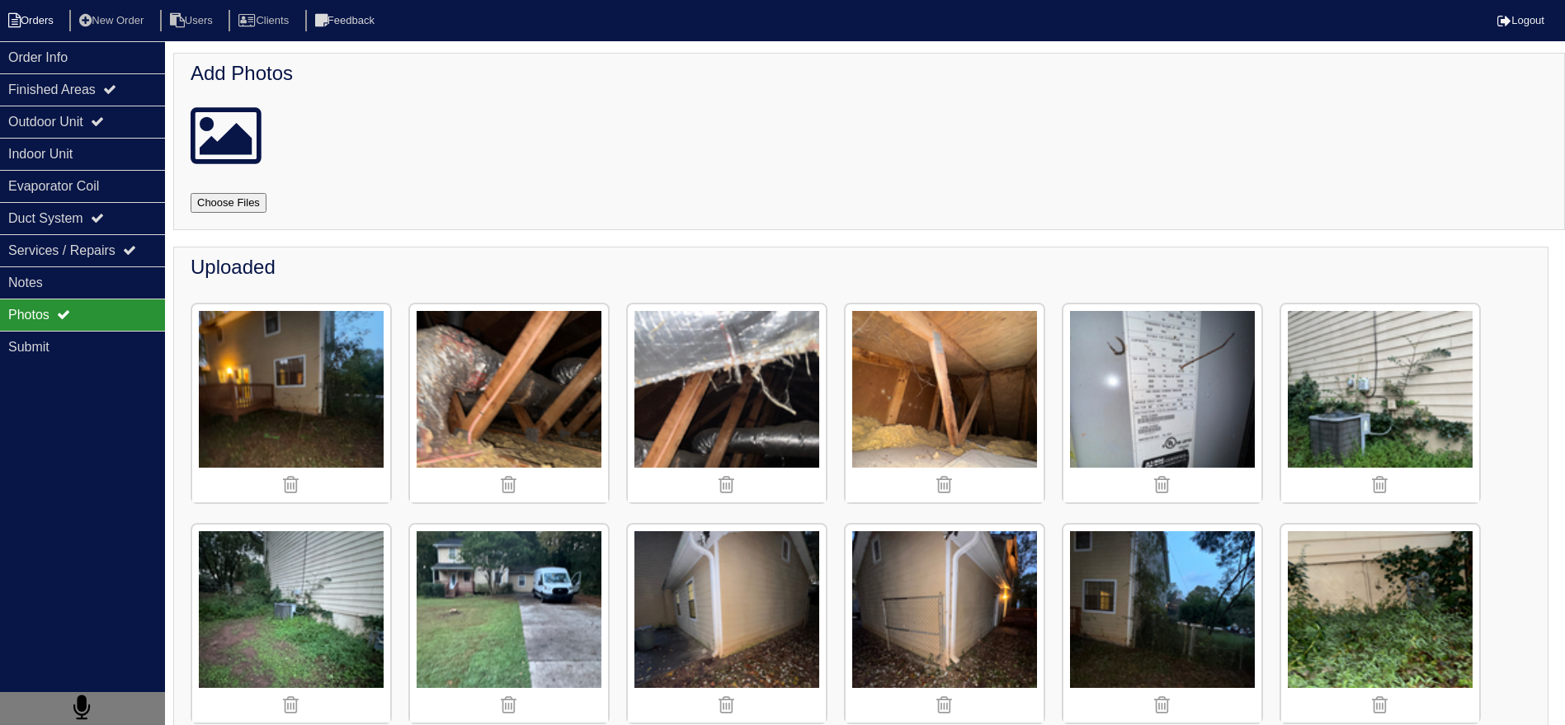
select select "15"
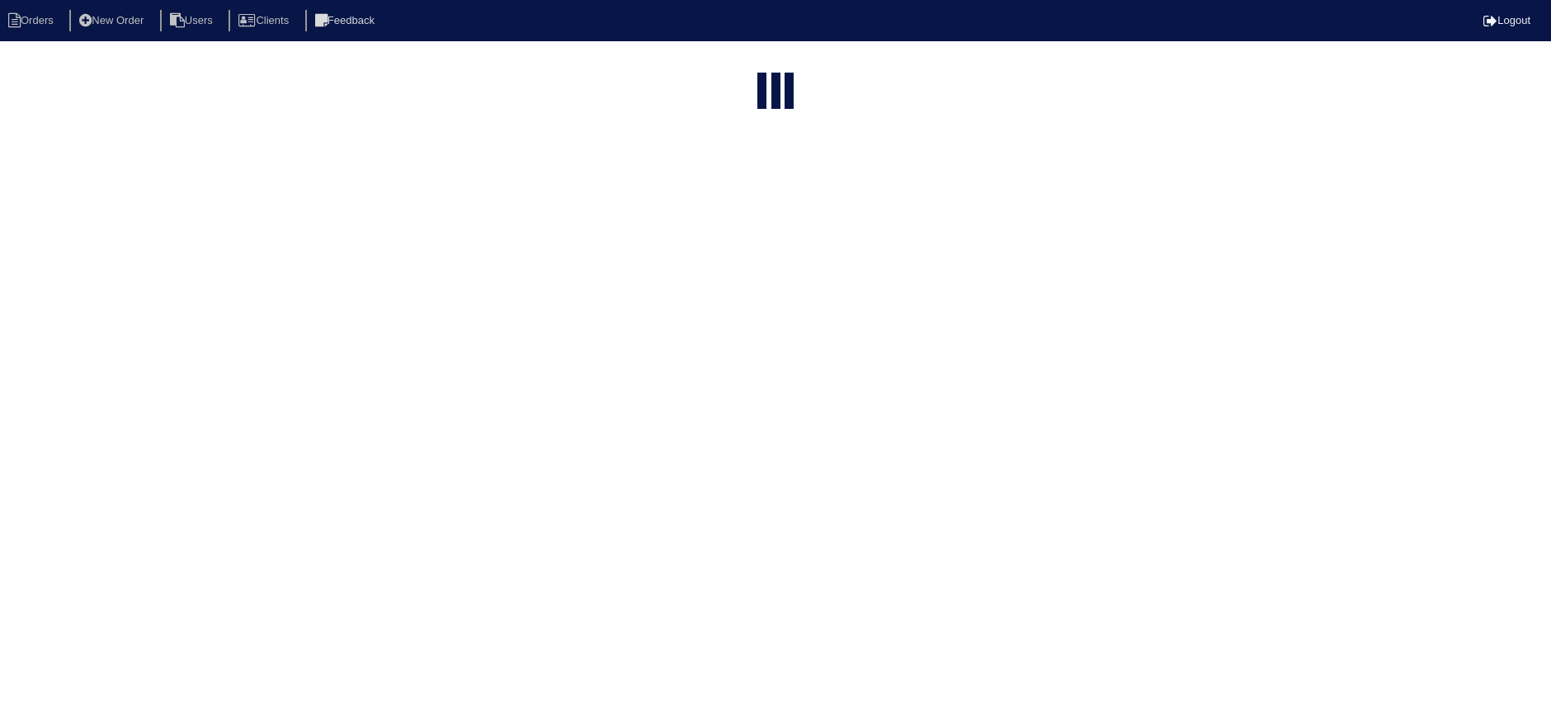
select select "assigned"
